Goal: Task Accomplishment & Management: Complete application form

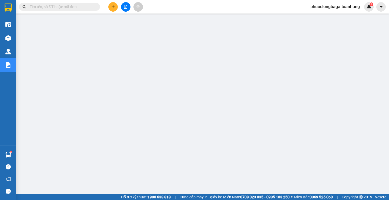
click at [83, 8] on input "text" at bounding box center [62, 7] width 64 height 6
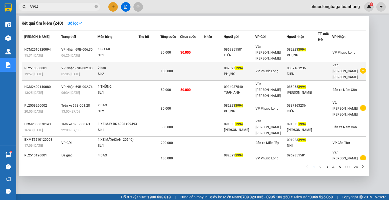
type input "3994"
click at [360, 68] on icon "plus-circle" at bounding box center [363, 71] width 6 height 6
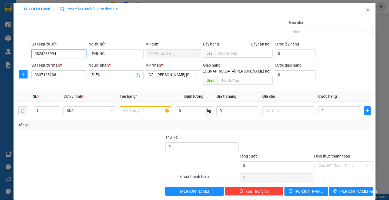
drag, startPoint x: 63, startPoint y: 54, endPoint x: 24, endPoint y: 54, distance: 39.5
click at [24, 54] on div "SĐT Người Gửi 0823233994 0823233994 Người gửi [PERSON_NAME] gửi * VP [PERSON_NA…" at bounding box center [194, 50] width 357 height 19
drag, startPoint x: 62, startPoint y: 76, endPoint x: 22, endPoint y: 69, distance: 39.9
click at [22, 72] on div "SĐT Người [PERSON_NAME] * 0337163236 0337163236 Người [PERSON_NAME] * ĐIỀN [PER…" at bounding box center [194, 74] width 357 height 25
paste input "823233994"
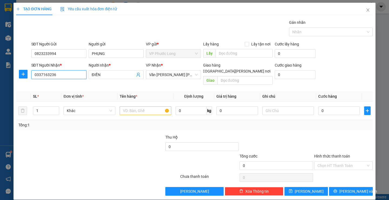
type input "0823233994"
click at [62, 84] on div "0823233994 - PHỤNG" at bounding box center [58, 85] width 48 height 6
type input "PHỤNG"
type input "0823233994"
click at [140, 106] on input "text" at bounding box center [146, 110] width 52 height 9
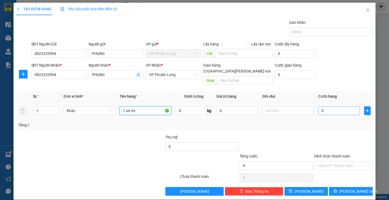
type input "1 sơ mi"
click at [329, 106] on input "0" at bounding box center [339, 110] width 42 height 9
type input "3"
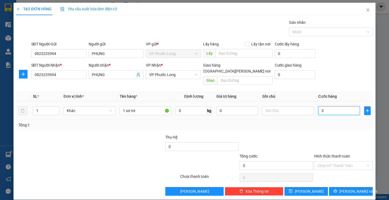
type input "30"
type input "30.000"
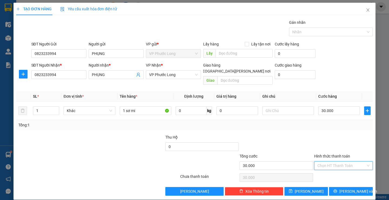
click at [339, 161] on input "Hình thức thanh toán" at bounding box center [342, 165] width 48 height 8
click at [335, 172] on div "Tại văn phòng" at bounding box center [340, 170] width 51 height 6
type input "0"
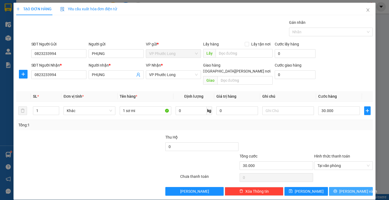
click at [354, 188] on span "[PERSON_NAME] và In" at bounding box center [358, 191] width 38 height 6
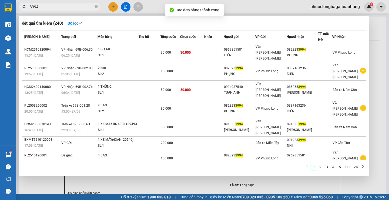
click at [374, 36] on div at bounding box center [194, 100] width 389 height 200
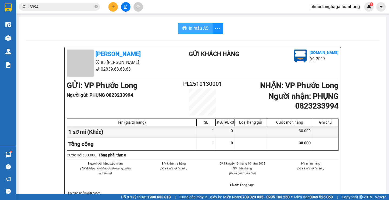
click at [195, 29] on span "In mẫu A5" at bounding box center [198, 28] width 19 height 7
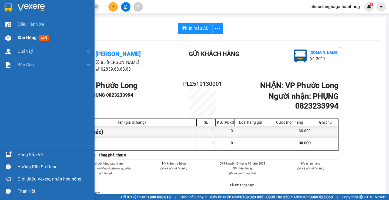
click at [22, 38] on span "Kho hàng" at bounding box center [27, 37] width 19 height 5
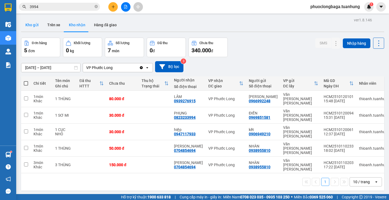
click at [33, 24] on button "Kho gửi" at bounding box center [32, 24] width 22 height 13
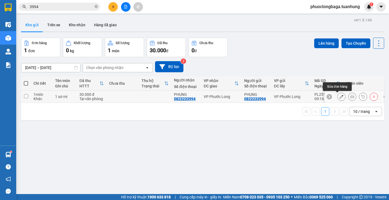
click at [340, 97] on icon at bounding box center [342, 97] width 4 height 4
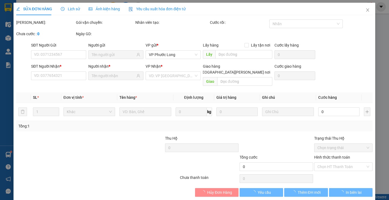
type input "0823233994"
type input "30.000"
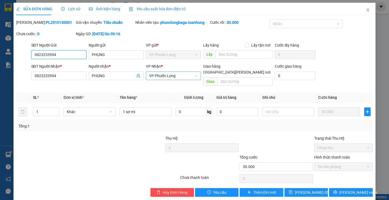
click at [194, 77] on span "VP Phước Long" at bounding box center [173, 76] width 49 height 8
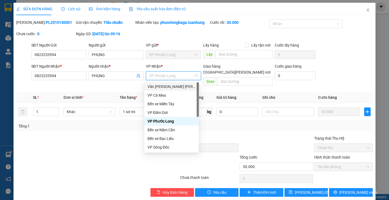
click at [181, 86] on div "Văn [PERSON_NAME] [PERSON_NAME]" at bounding box center [172, 86] width 48 height 6
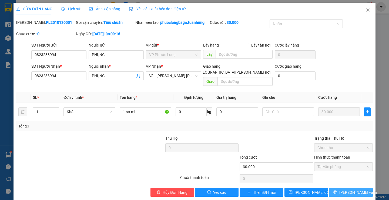
click at [342, 188] on button "[PERSON_NAME] và In" at bounding box center [351, 192] width 44 height 9
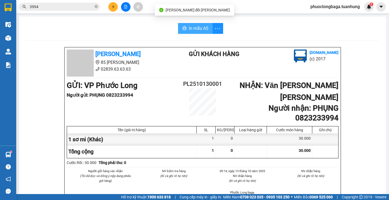
click at [189, 30] on span "In mẫu A5" at bounding box center [198, 28] width 19 height 7
